Goal: Task Accomplishment & Management: Manage account settings

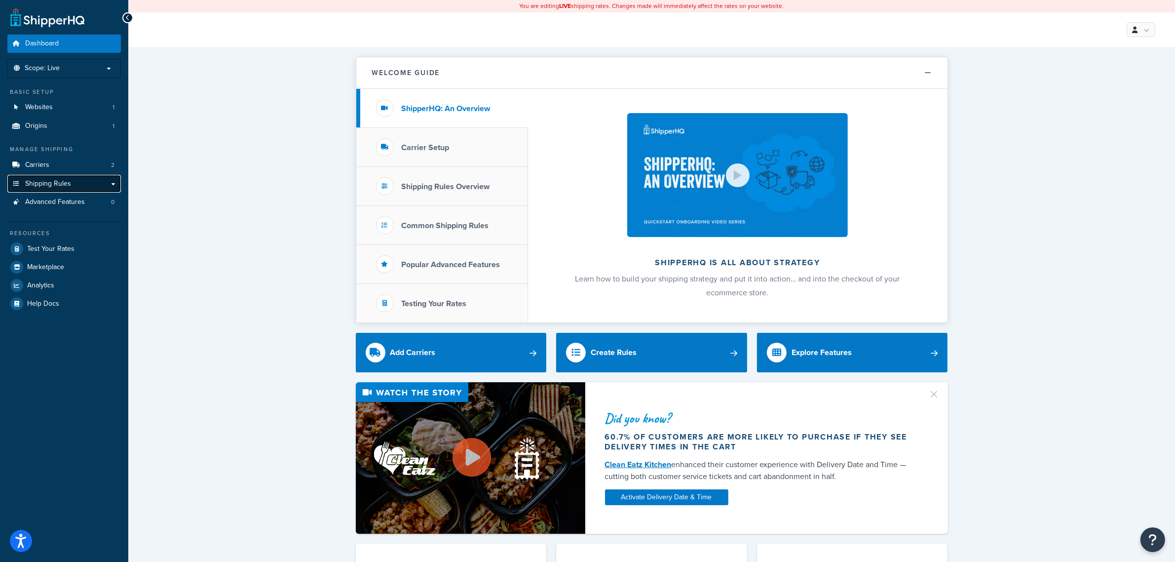
click at [89, 179] on link "Shipping Rules" at bounding box center [64, 184] width 114 height 18
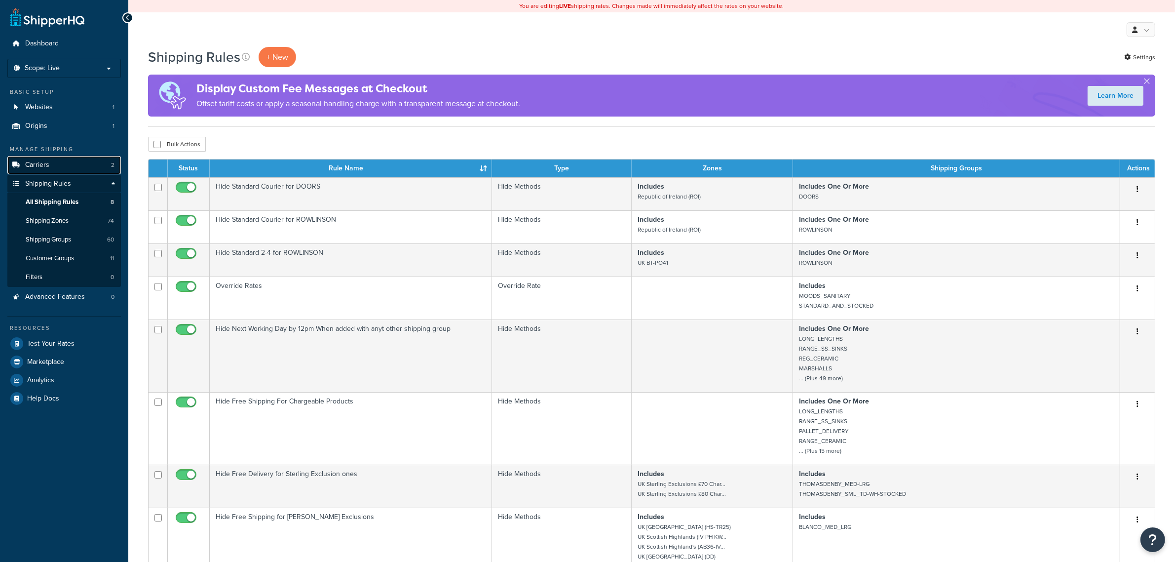
click at [88, 166] on link "Carriers 2" at bounding box center [64, 165] width 114 height 18
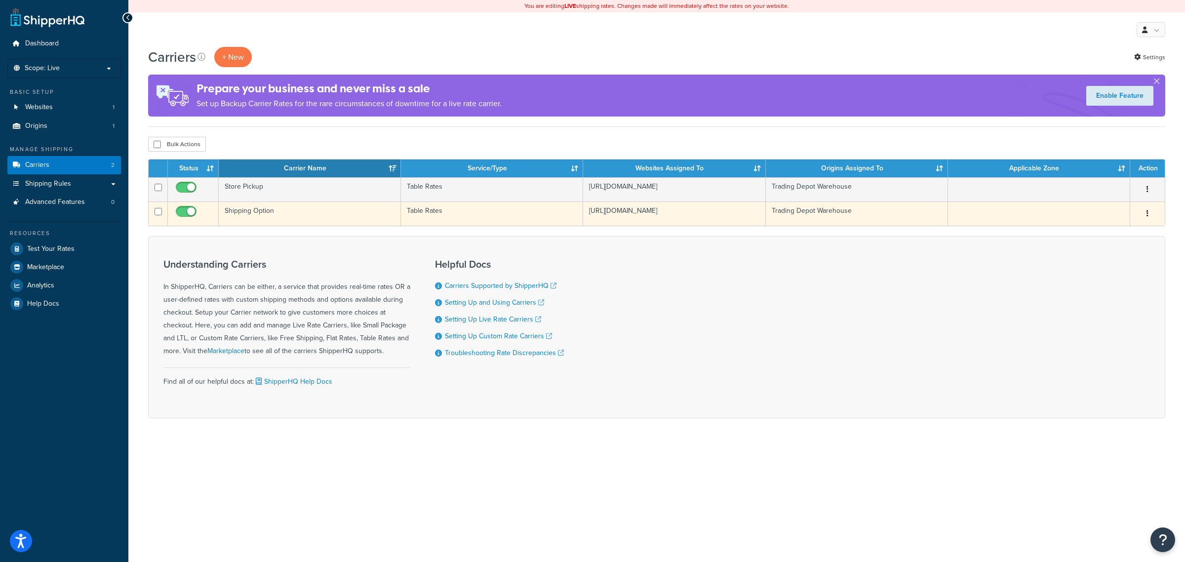
click at [299, 222] on td "Shipping Option" at bounding box center [310, 213] width 182 height 24
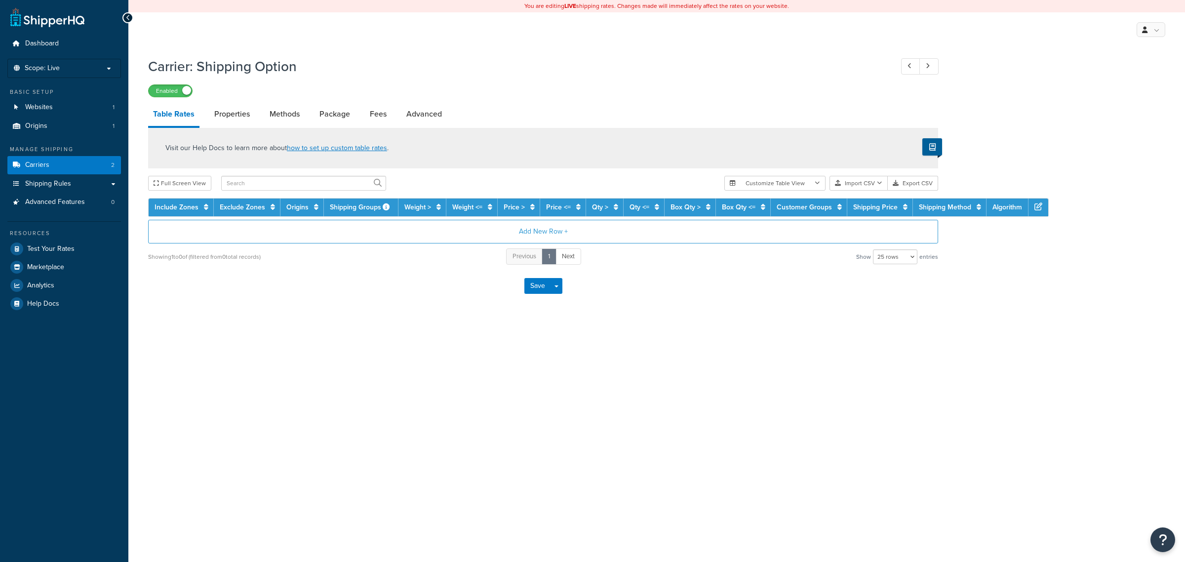
select select "25"
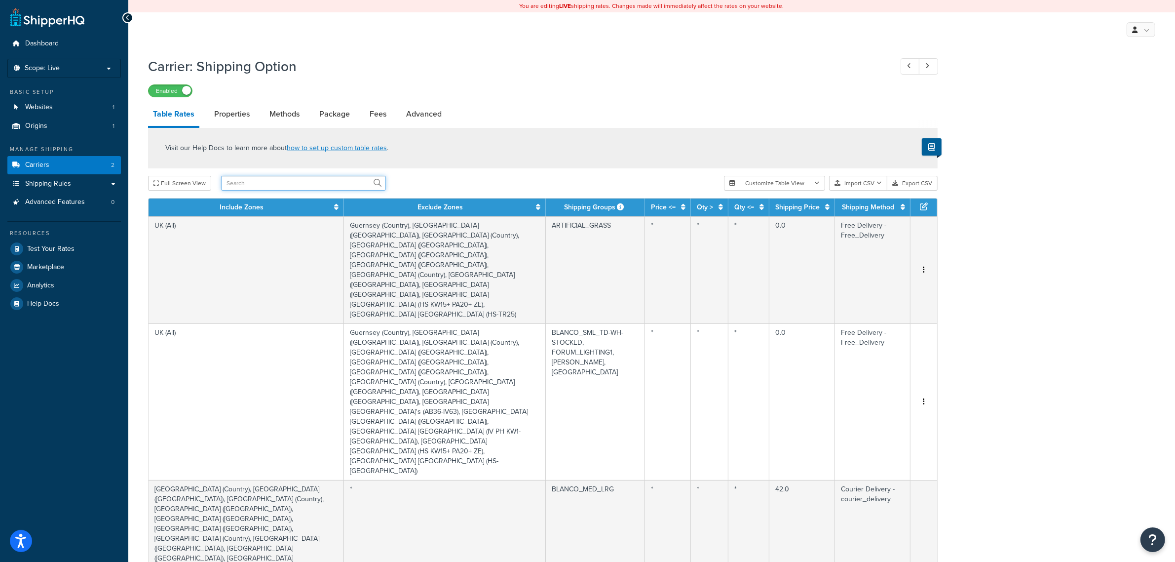
click at [256, 183] on input "text" at bounding box center [303, 183] width 165 height 15
type input "moods"
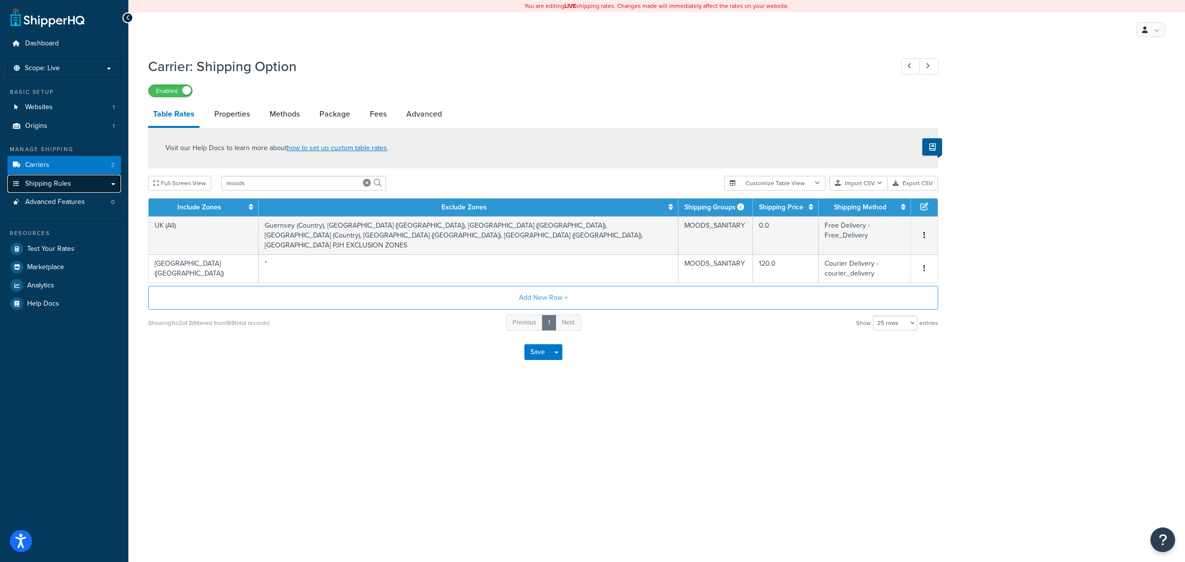
click at [69, 181] on span "Shipping Rules" at bounding box center [48, 184] width 46 height 8
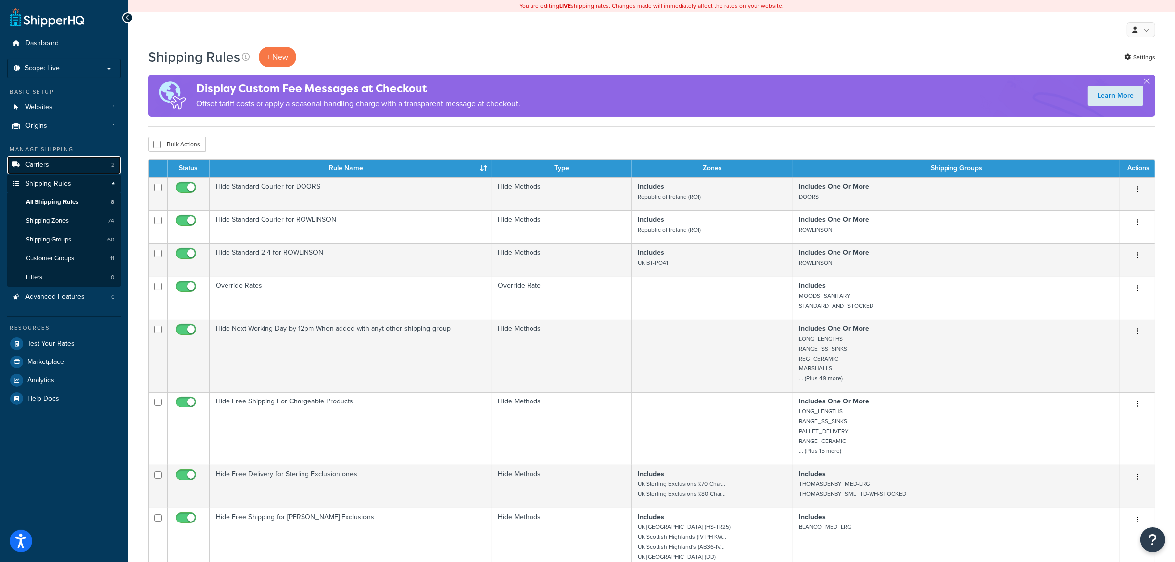
click at [64, 164] on link "Carriers 2" at bounding box center [64, 165] width 114 height 18
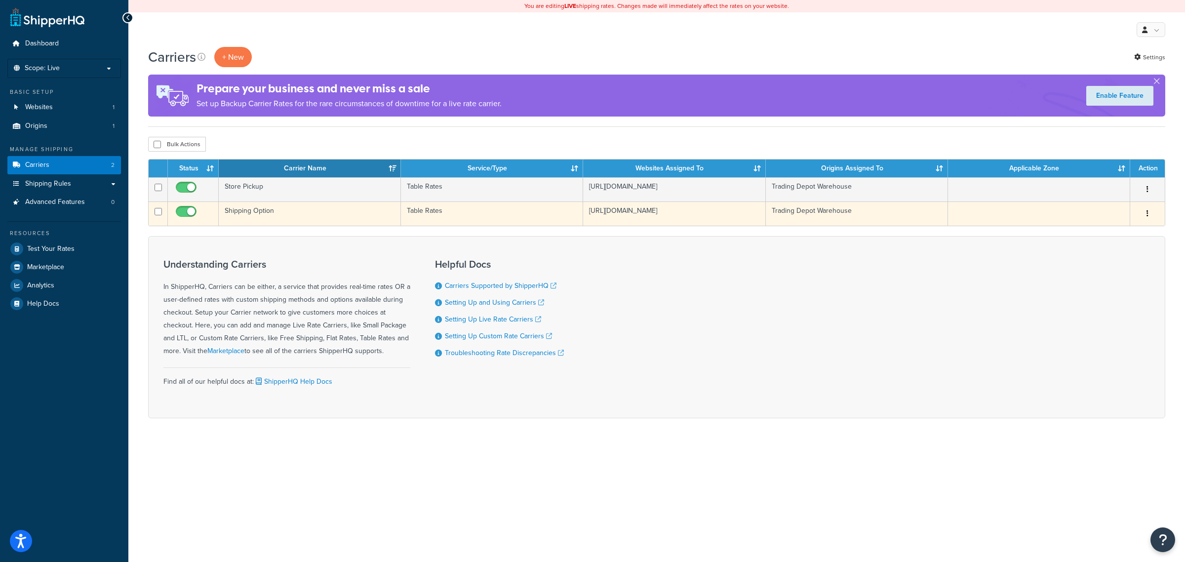
click at [267, 215] on td "Shipping Option" at bounding box center [310, 213] width 182 height 24
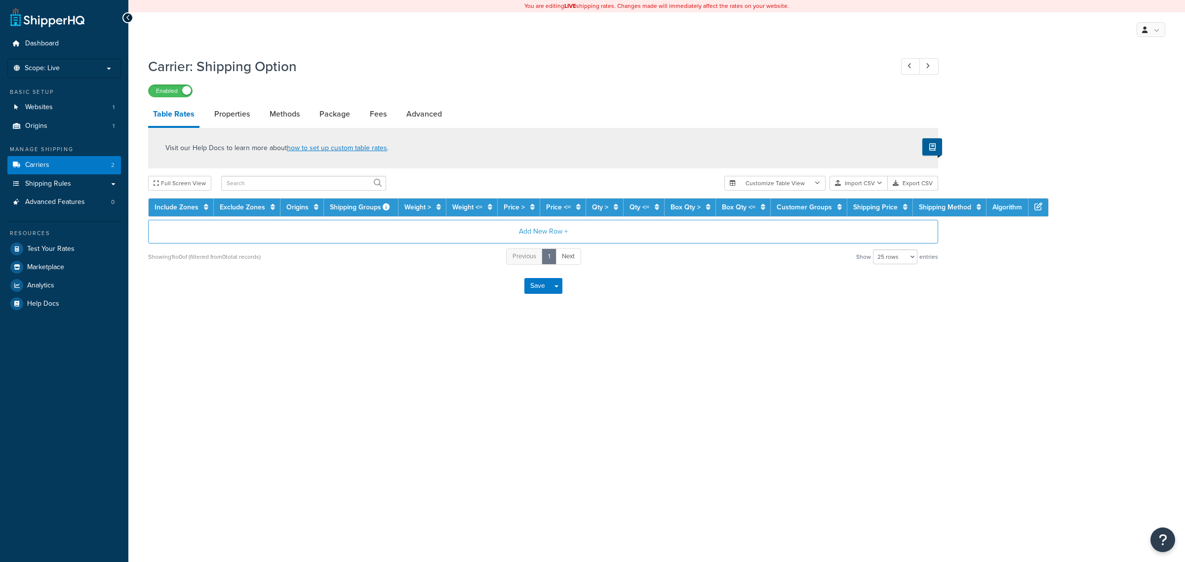
select select "25"
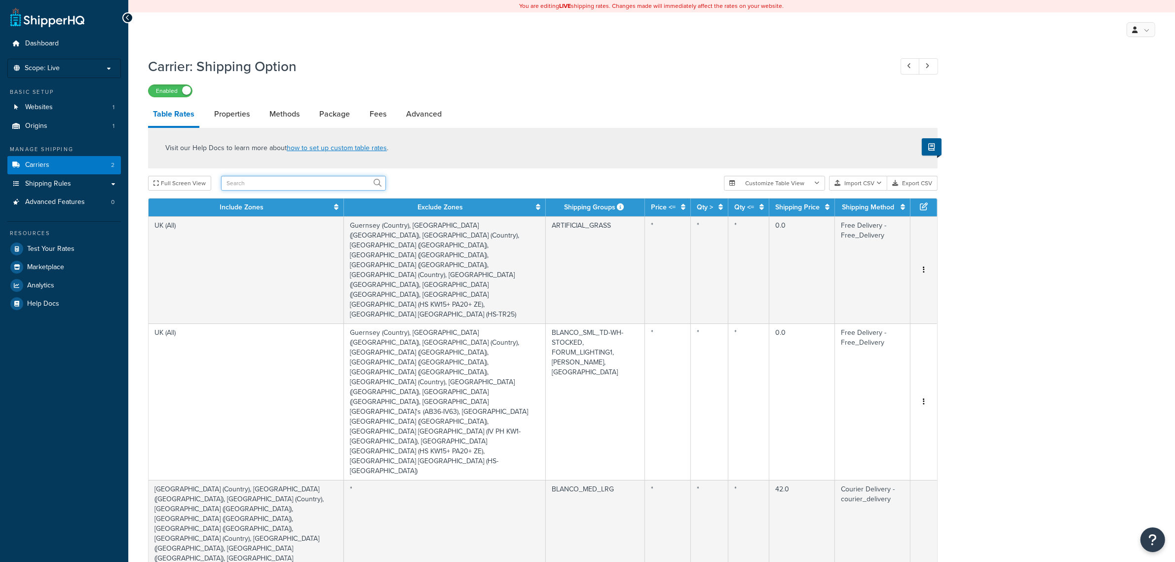
click at [285, 185] on input "text" at bounding box center [303, 183] width 165 height 15
type input "moods"
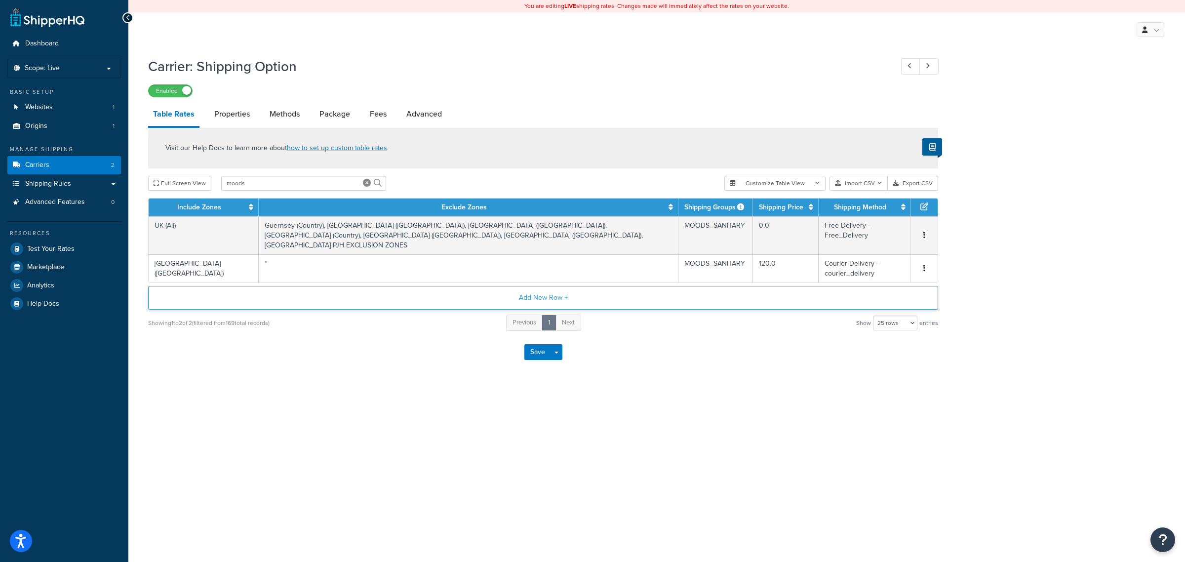
click at [554, 286] on button "Add New Row +" at bounding box center [543, 298] width 790 height 24
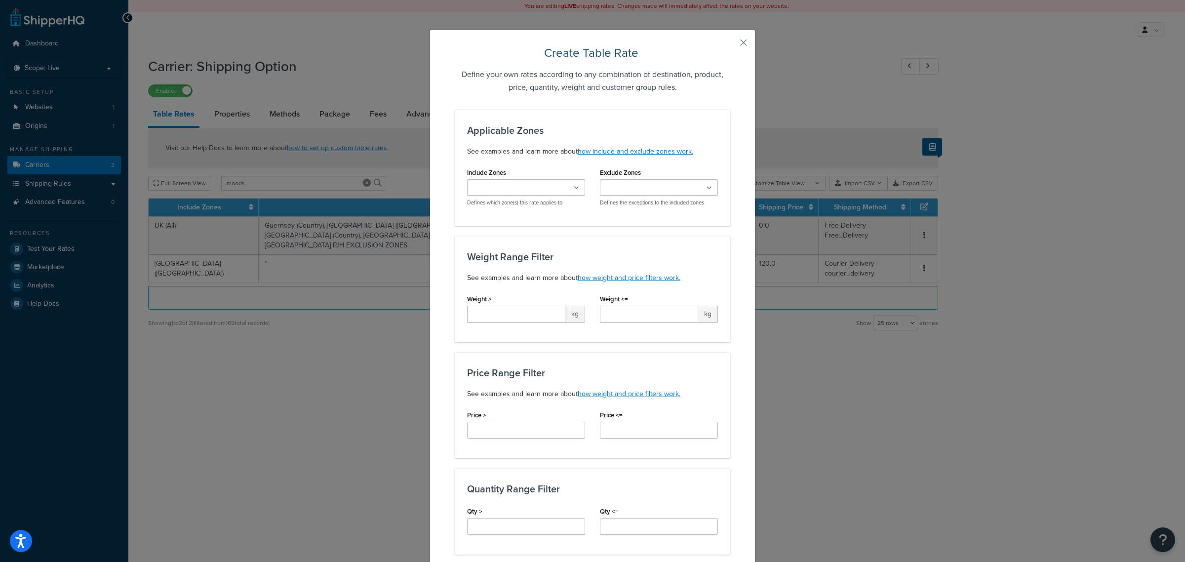
click at [537, 188] on input "Include Zones" at bounding box center [513, 188] width 87 height 11
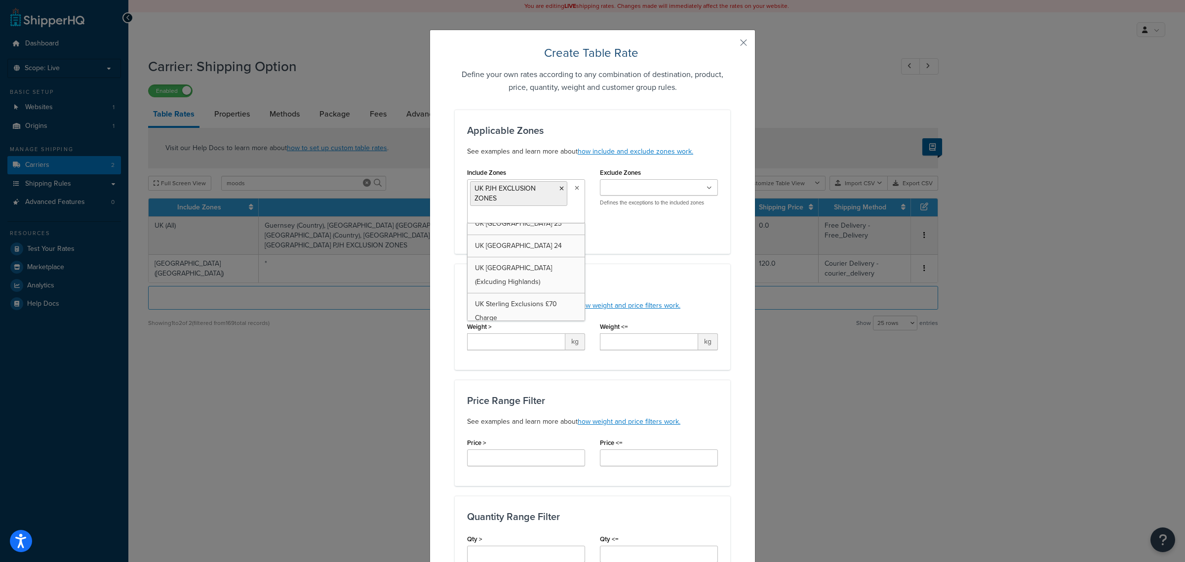
click at [665, 230] on div "Include Zones UK PJH EXCLUSION ZONES UK (All) Northern Ireland (UK) Jersey (UK)…" at bounding box center [592, 203] width 266 height 76
click at [703, 248] on div "Applicable Zones See examples and learn more about how include and exclude zone…" at bounding box center [592, 182] width 275 height 144
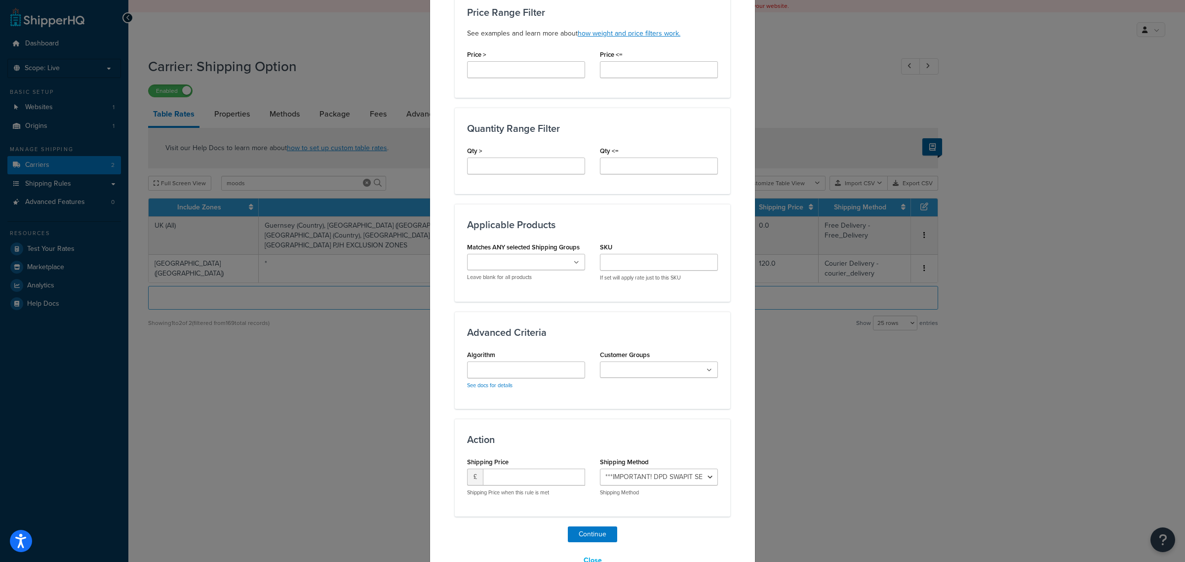
scroll to position [416, 0]
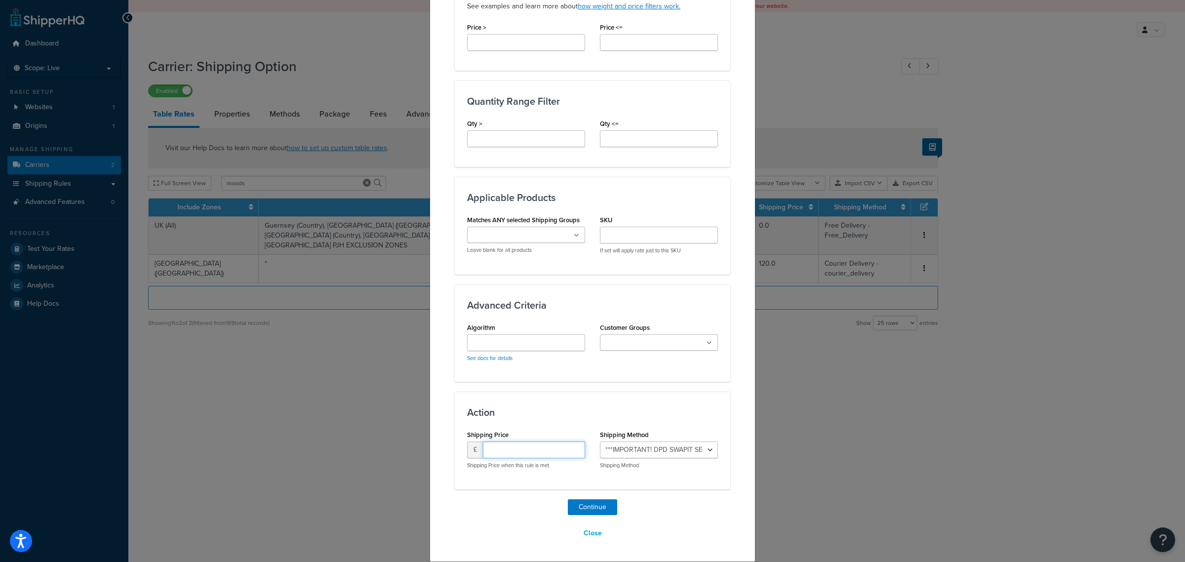
click at [526, 452] on input "number" at bounding box center [534, 449] width 102 height 17
type input "70.00"
click at [706, 454] on select "***IMPORTANT! DPD SWAPIT SERVICE*** - ***important!_dpd_swapit_service*** Econo…" at bounding box center [659, 449] width 118 height 17
select select "164050"
click at [600, 441] on select "***IMPORTANT! DPD SWAPIT SERVICE*** - ***important!_dpd_swapit_service*** Econo…" at bounding box center [659, 449] width 118 height 17
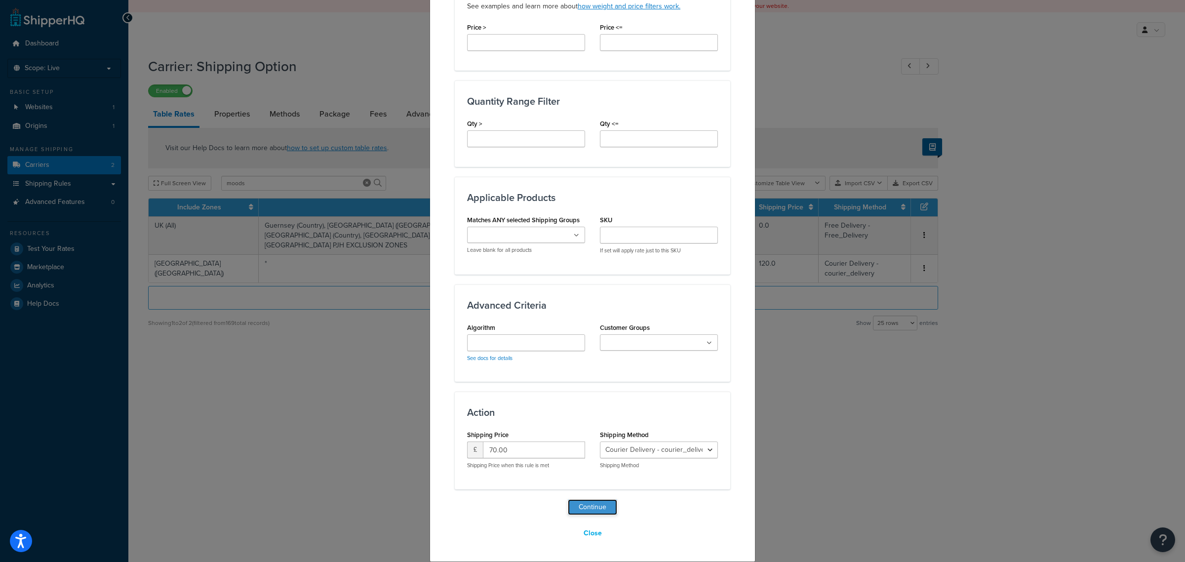
click at [588, 505] on button "Continue" at bounding box center [592, 507] width 49 height 16
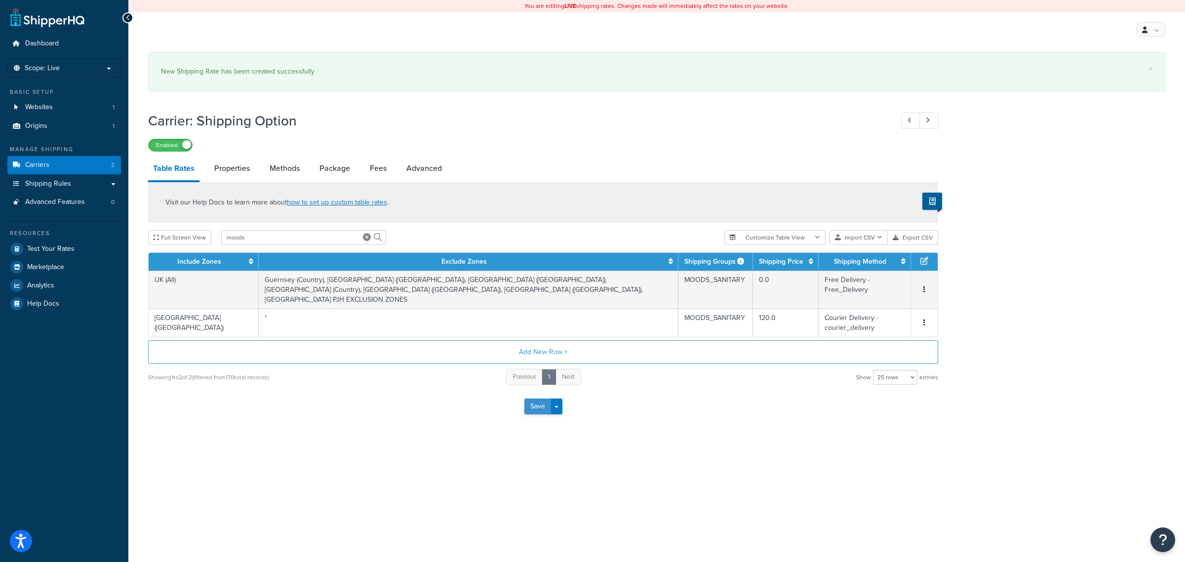
click at [533, 398] on button "Save" at bounding box center [537, 406] width 27 height 16
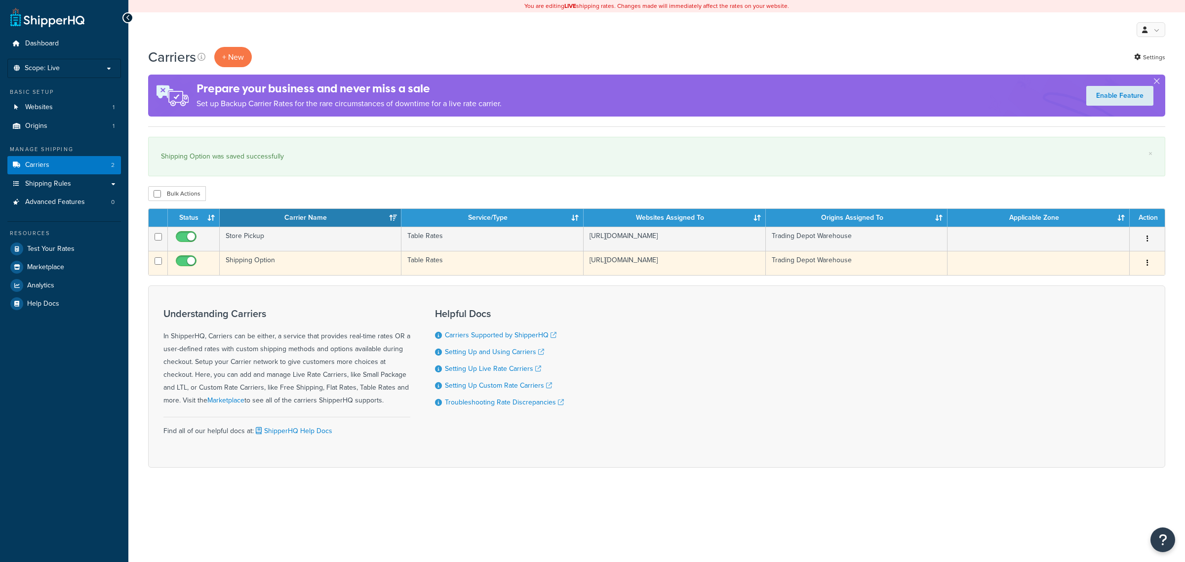
click at [278, 270] on td "Shipping Option" at bounding box center [311, 263] width 182 height 24
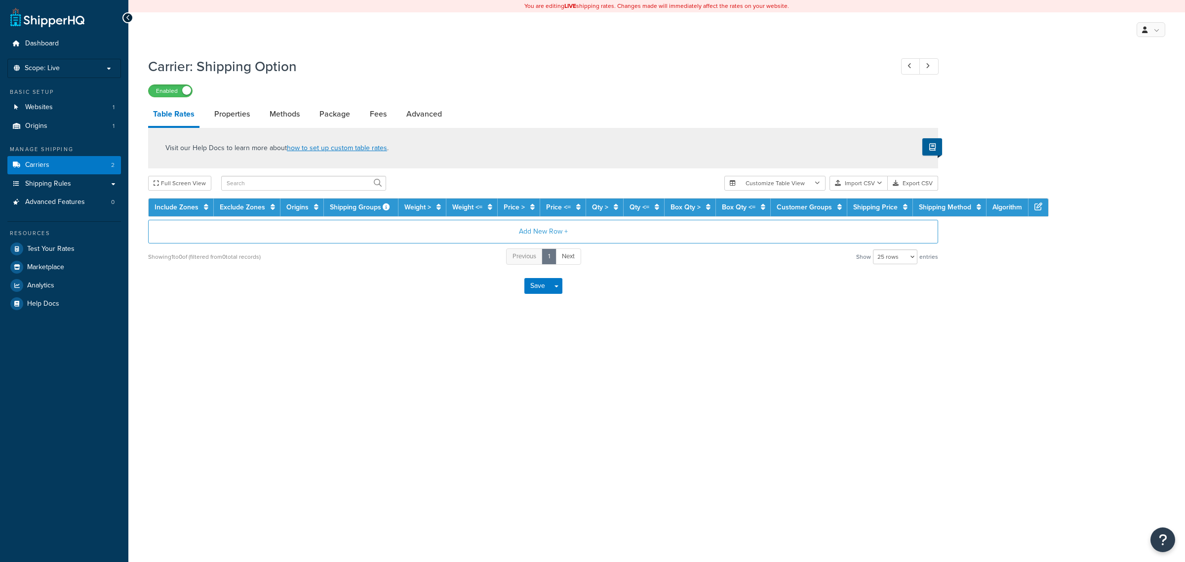
select select "25"
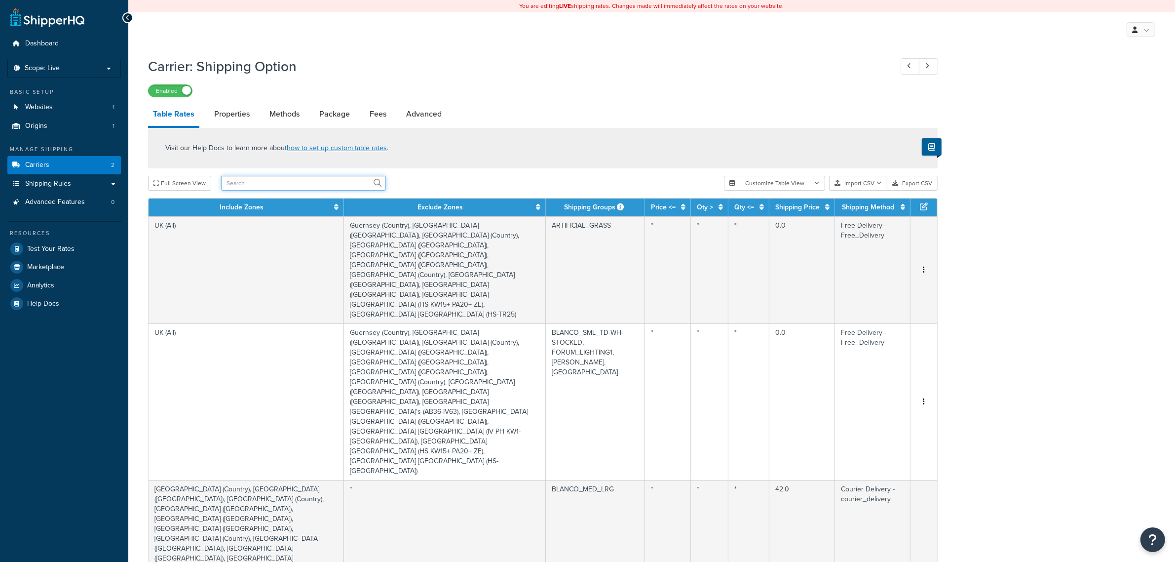
click at [306, 184] on input "text" at bounding box center [303, 183] width 165 height 15
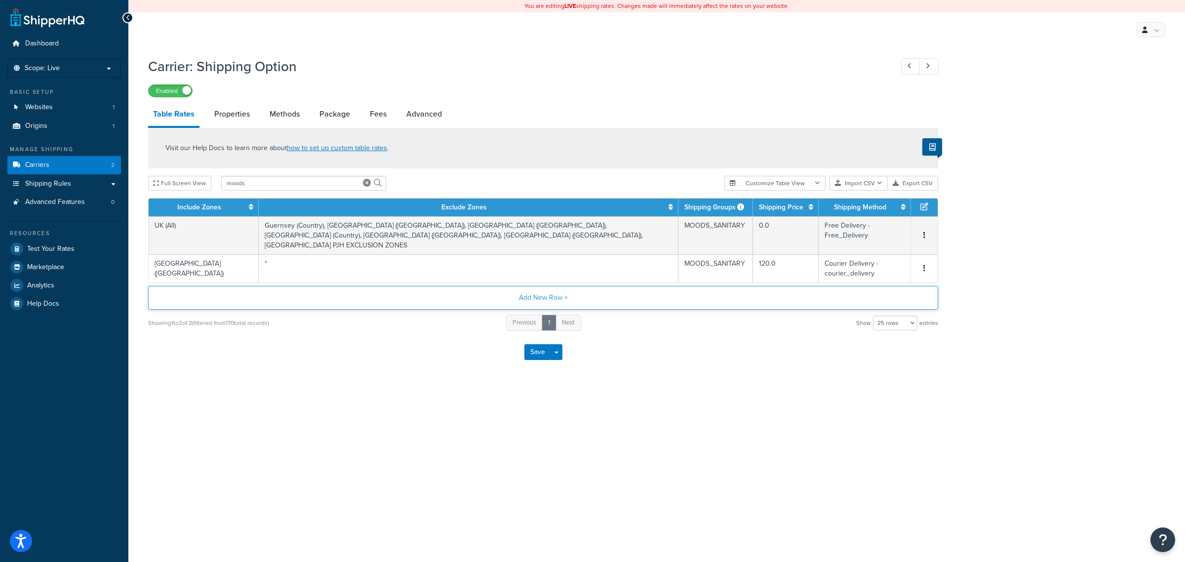
click at [534, 286] on button "Add New Row +" at bounding box center [543, 298] width 790 height 24
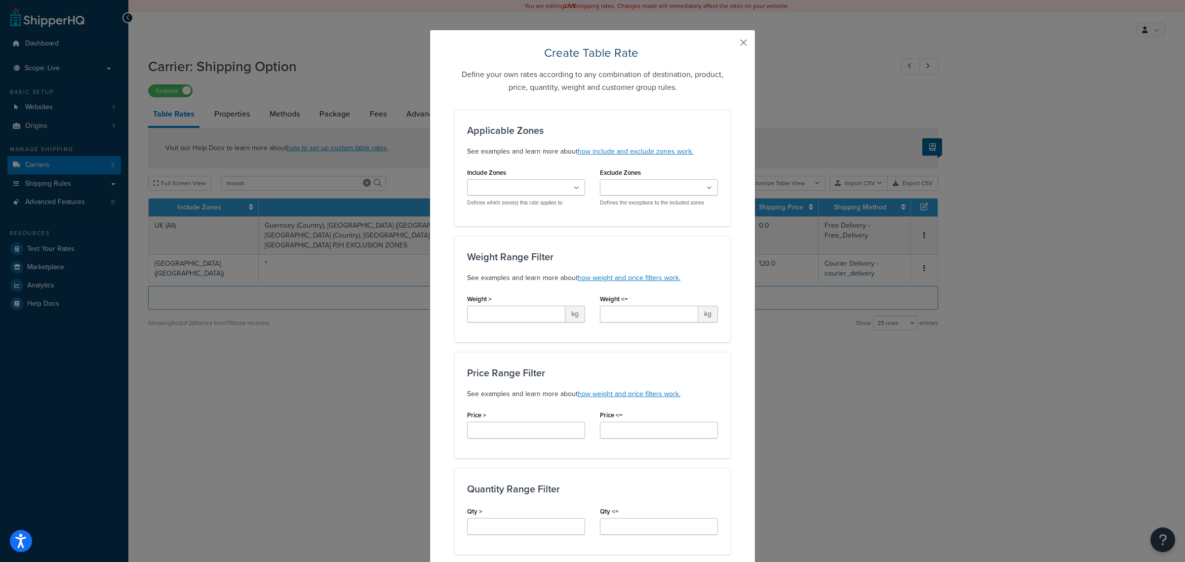
click at [730, 45] on button "button" at bounding box center [728, 46] width 2 height 2
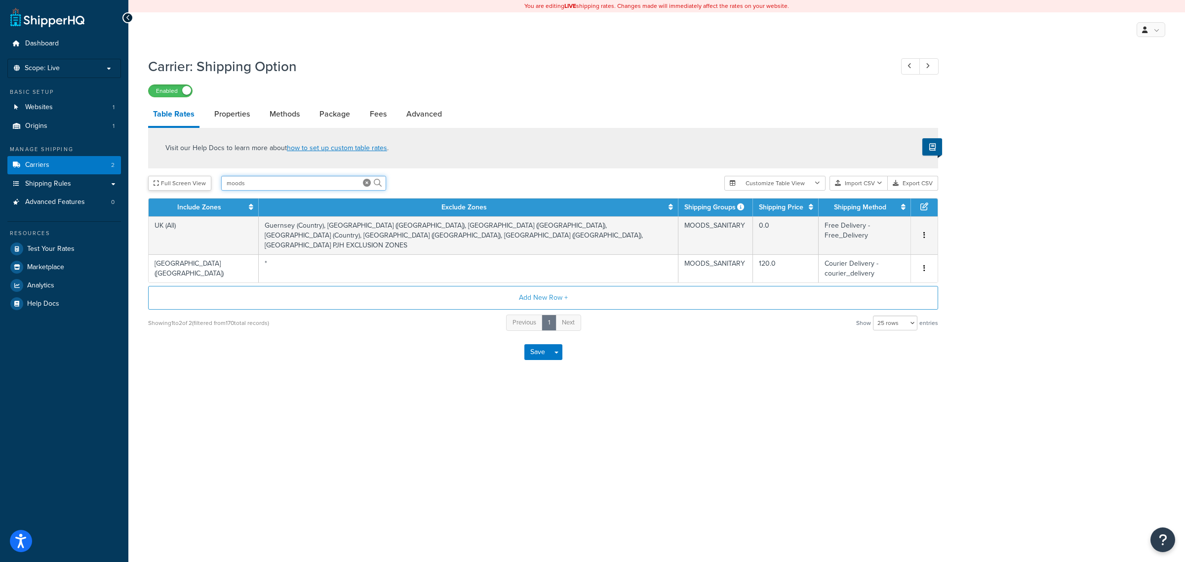
drag, startPoint x: 250, startPoint y: 183, endPoint x: 191, endPoint y: 184, distance: 58.7
click at [191, 184] on div "Full Screen View moods" at bounding box center [432, 183] width 568 height 15
type input "pjh"
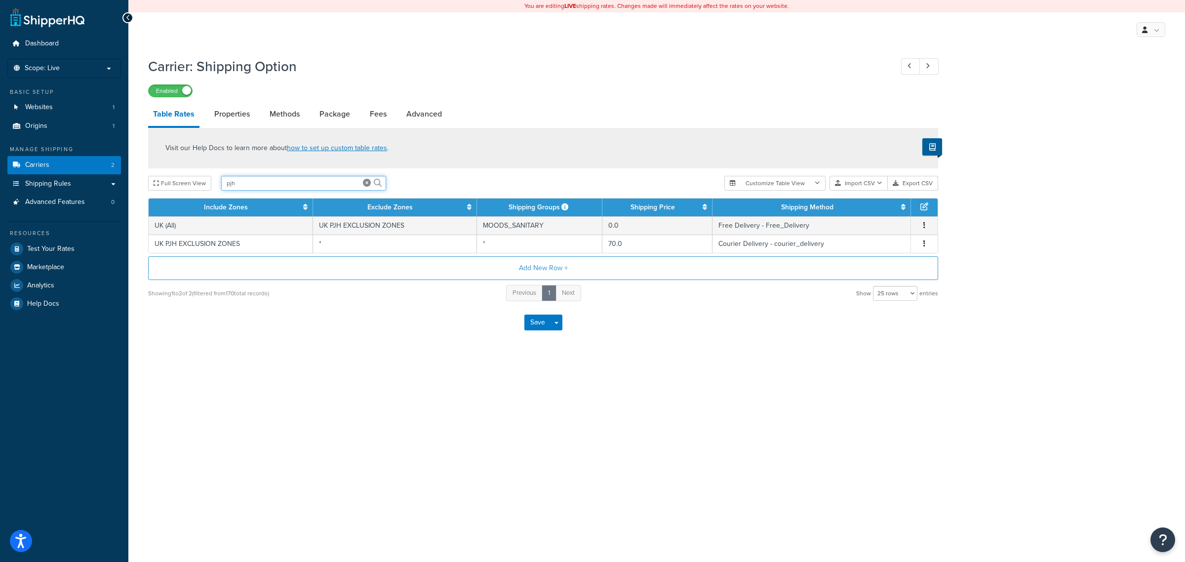
click at [318, 181] on input "pjh" at bounding box center [303, 183] width 165 height 15
click at [368, 184] on icon at bounding box center [367, 183] width 8 height 8
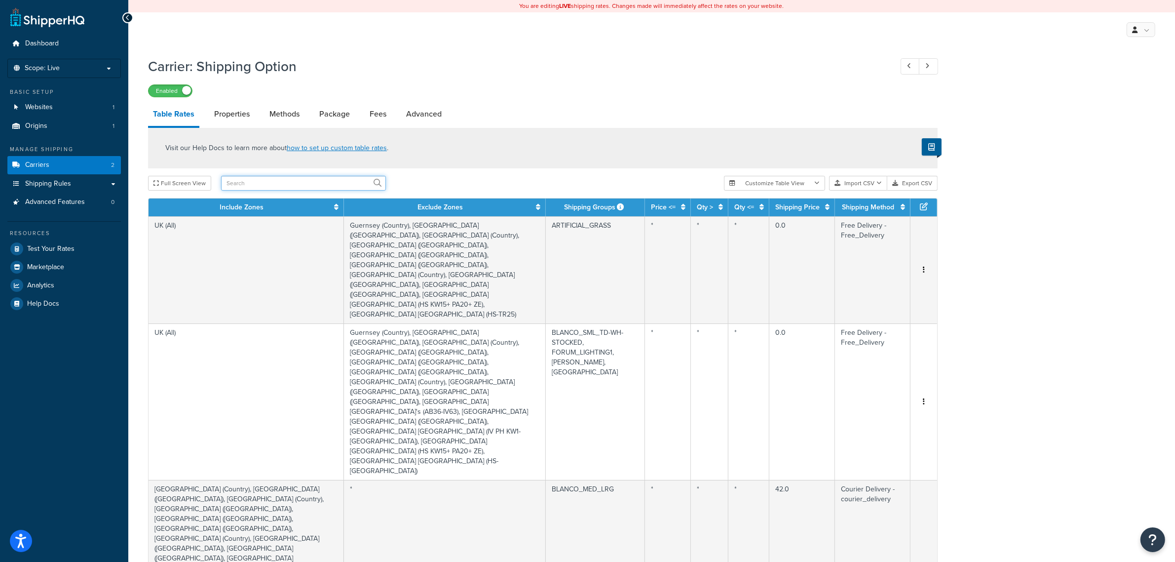
click at [260, 178] on input "text" at bounding box center [303, 183] width 165 height 15
type input "pjh"
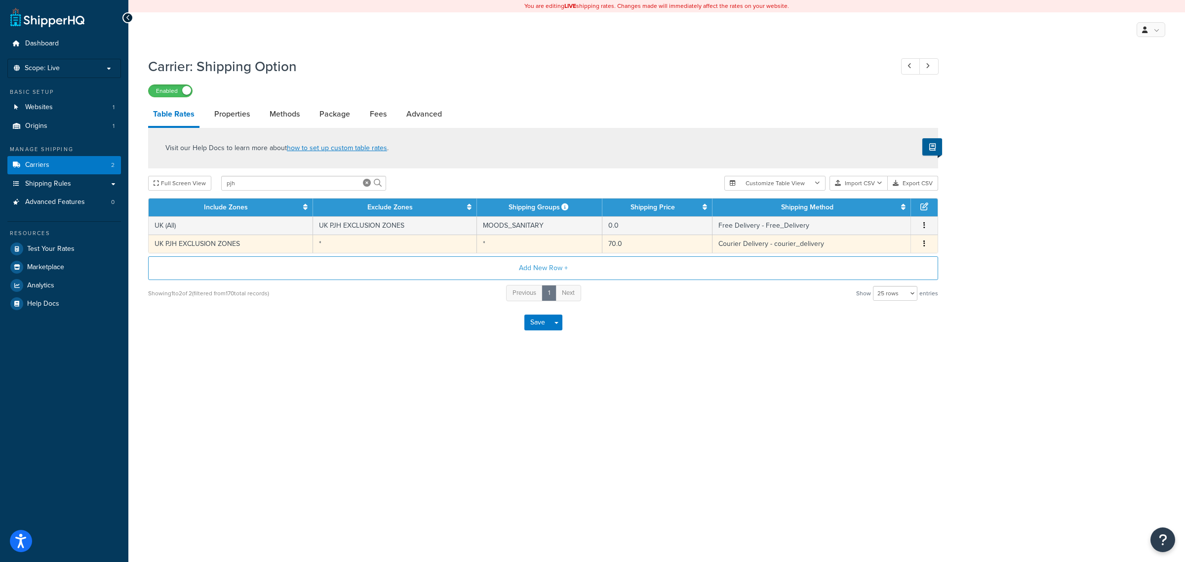
click at [498, 247] on td "*" at bounding box center [539, 243] width 125 height 18
select select "164050"
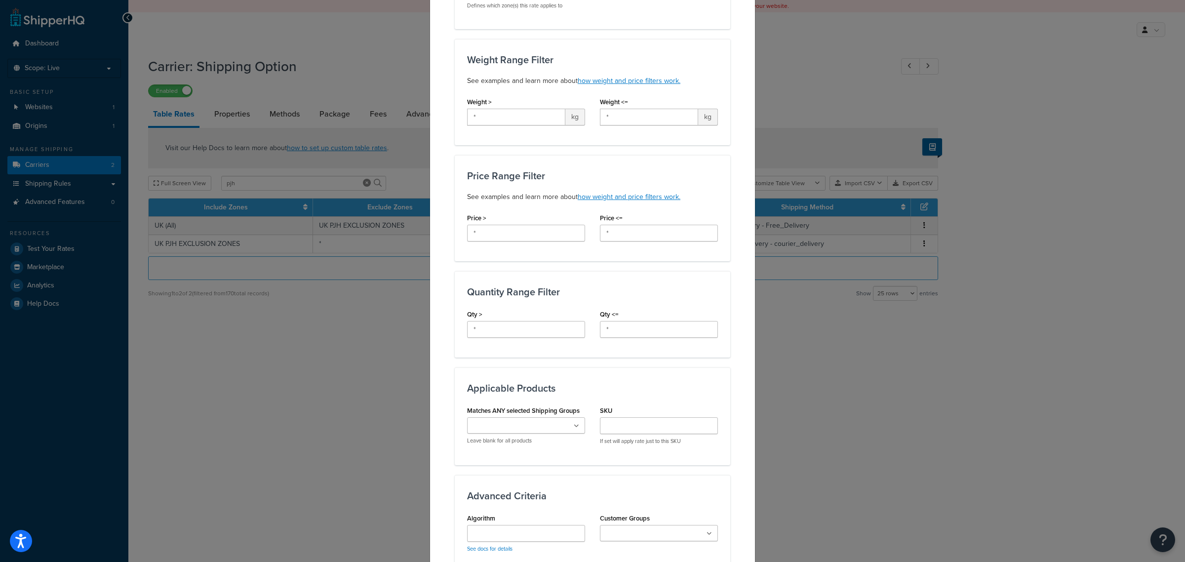
scroll to position [185, 0]
click at [564, 421] on ul at bounding box center [526, 426] width 118 height 16
type input "moods"
click at [727, 393] on div "Update Table Rate Applicable Zones See examples and learn more about how includ…" at bounding box center [592, 307] width 326 height 925
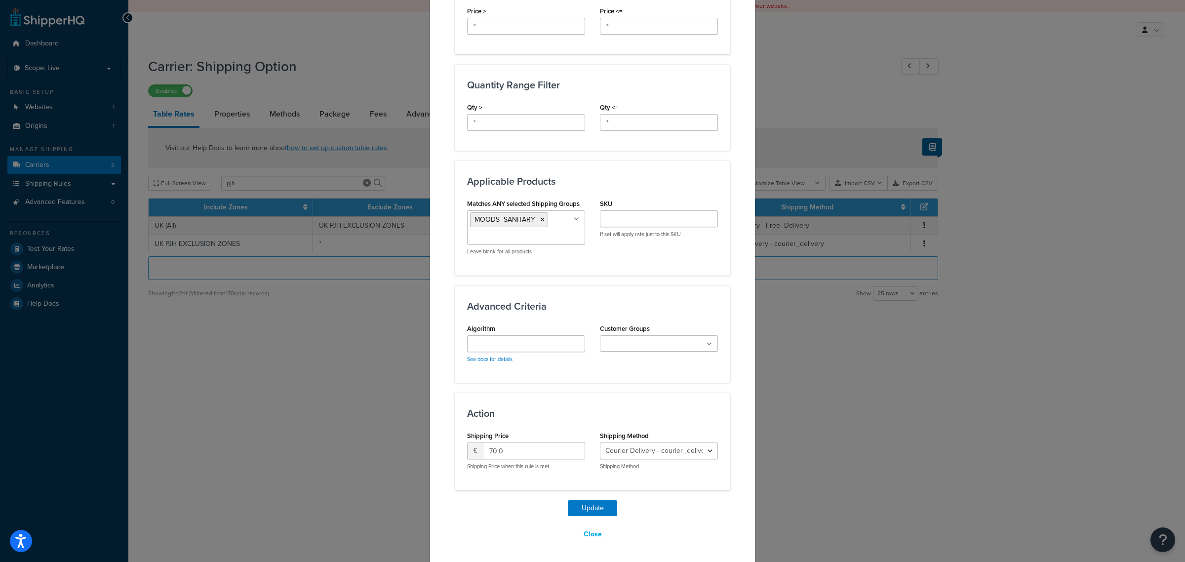
scroll to position [395, 0]
click at [596, 508] on button "Update" at bounding box center [592, 507] width 49 height 16
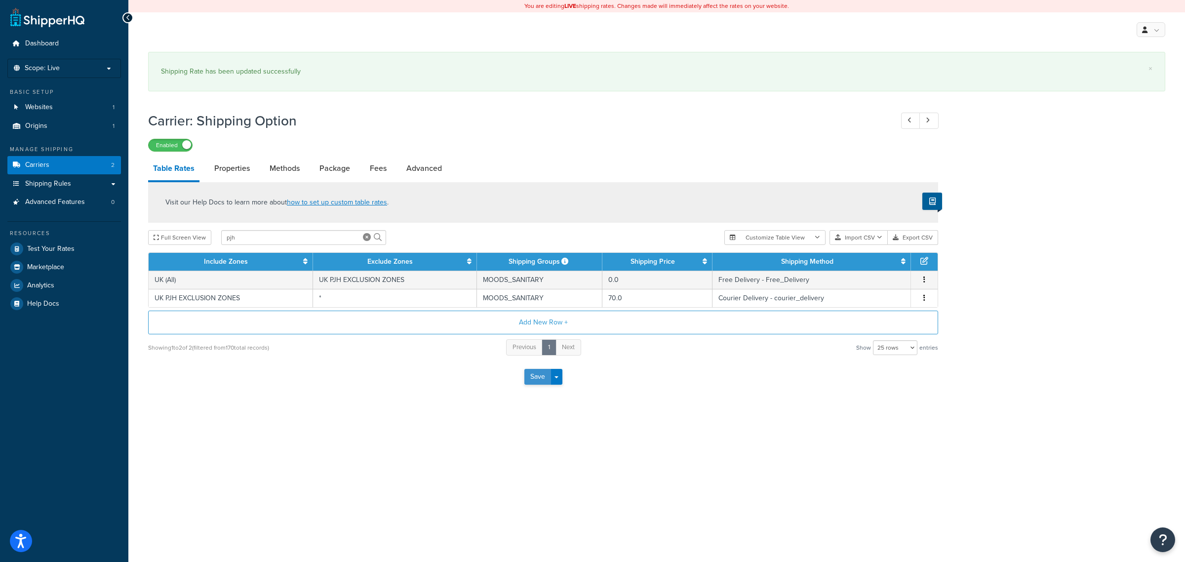
click at [535, 373] on button "Save" at bounding box center [537, 377] width 27 height 16
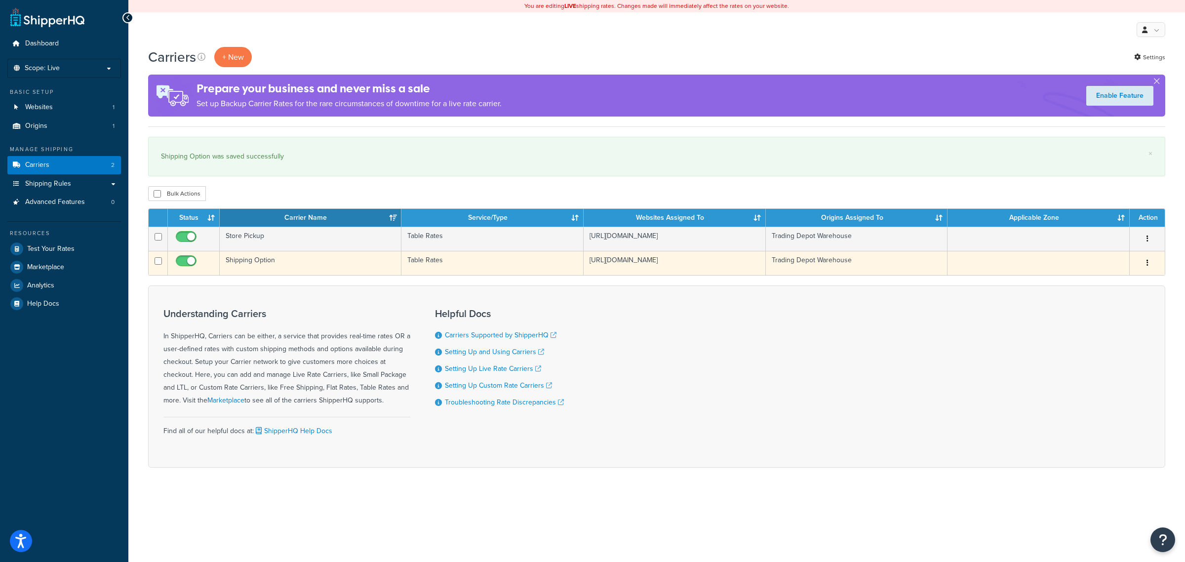
click at [304, 268] on td "Shipping Option" at bounding box center [311, 263] width 182 height 24
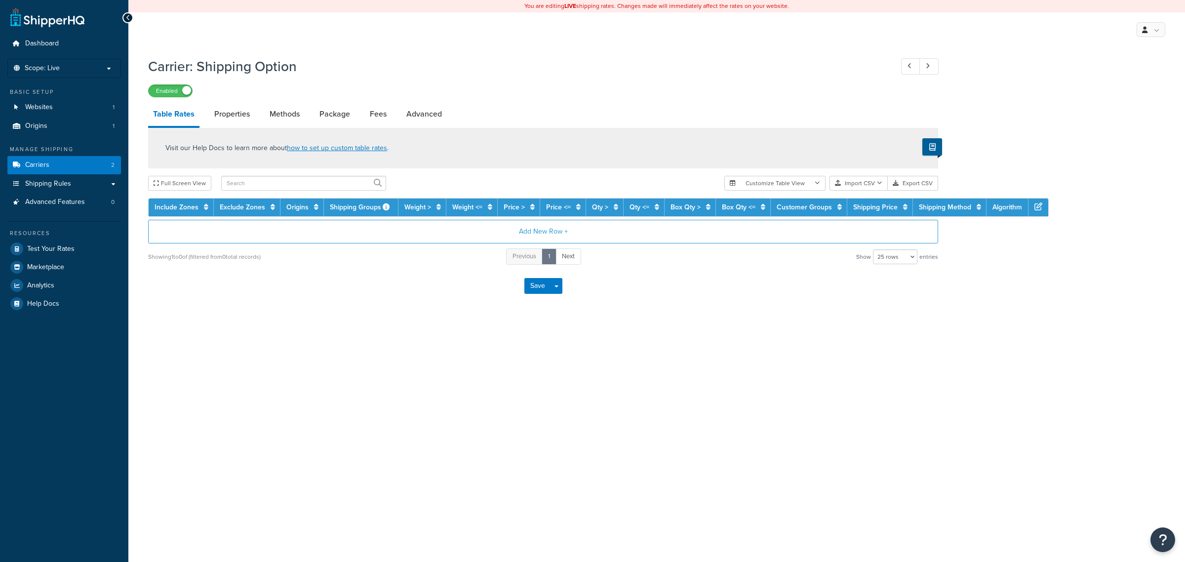
select select "25"
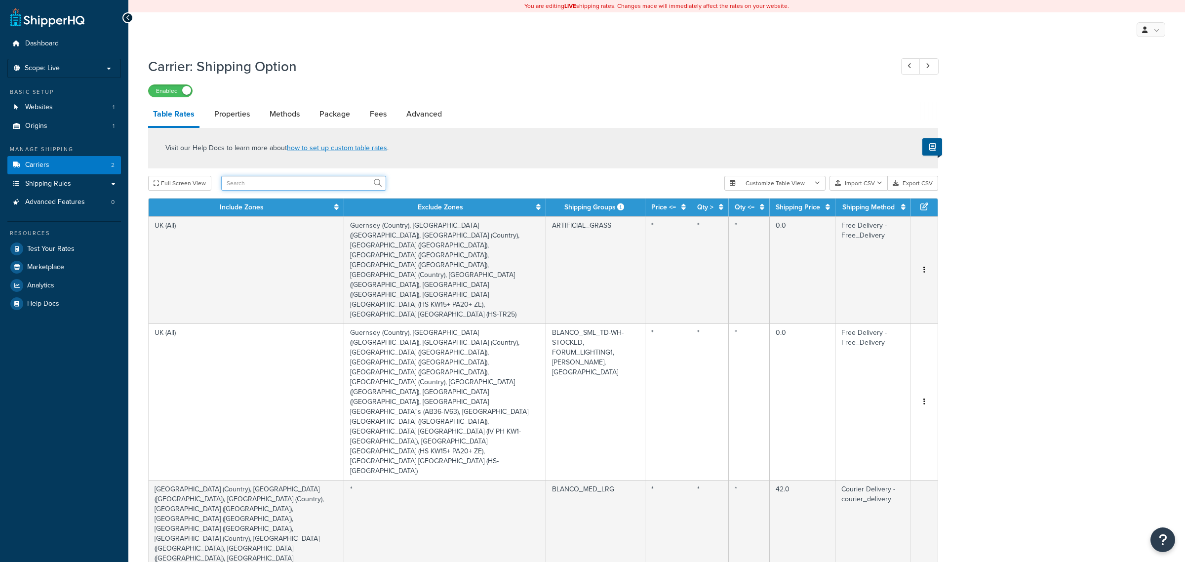
click at [317, 184] on input "text" at bounding box center [303, 183] width 165 height 15
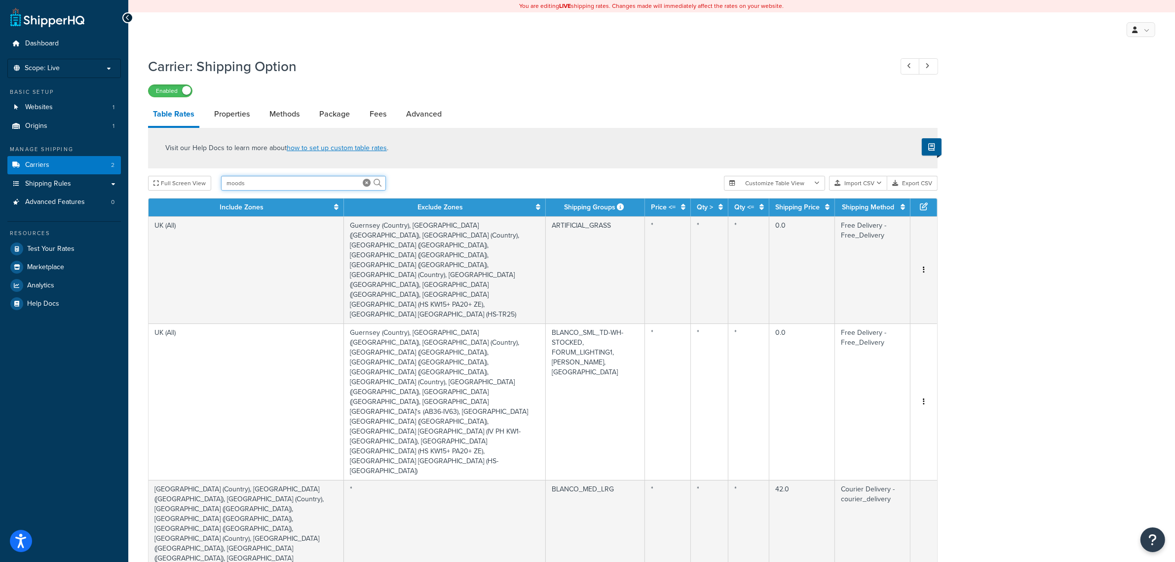
type input "moods"
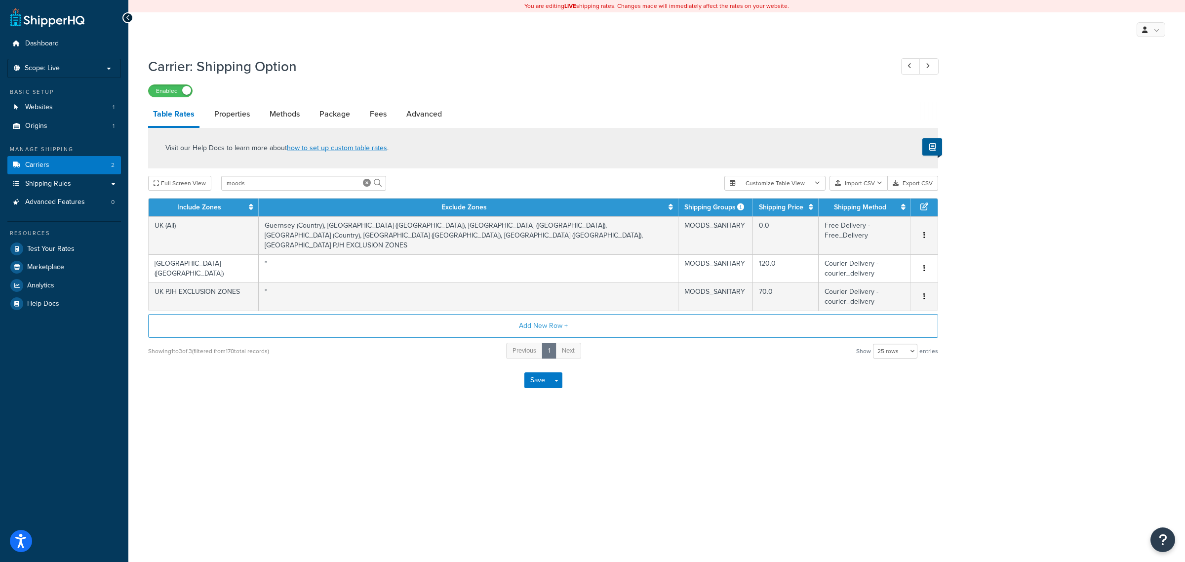
click at [464, 148] on div "Visit our Help Docs to learn more about how to set up custom table rates ." at bounding box center [543, 148] width 790 height 40
